Goal: Go to known website: Access a specific website the user already knows

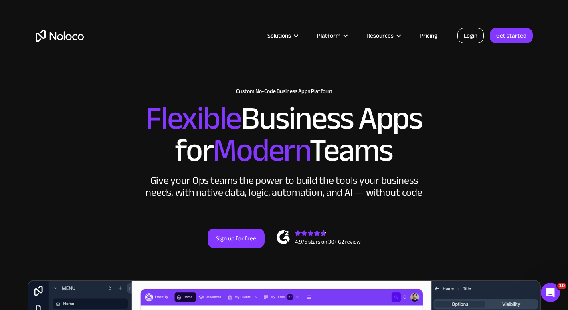
click at [479, 35] on link "Login" at bounding box center [470, 35] width 26 height 15
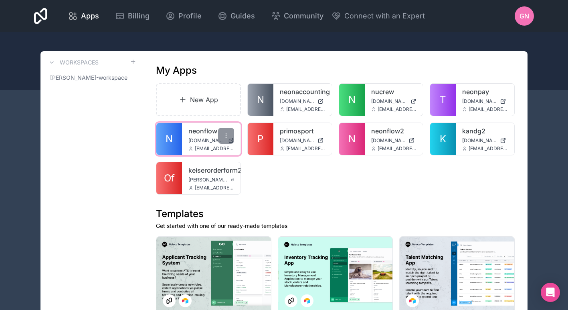
click at [167, 141] on span "N" at bounding box center [169, 139] width 7 height 13
